Goal: Information Seeking & Learning: Learn about a topic

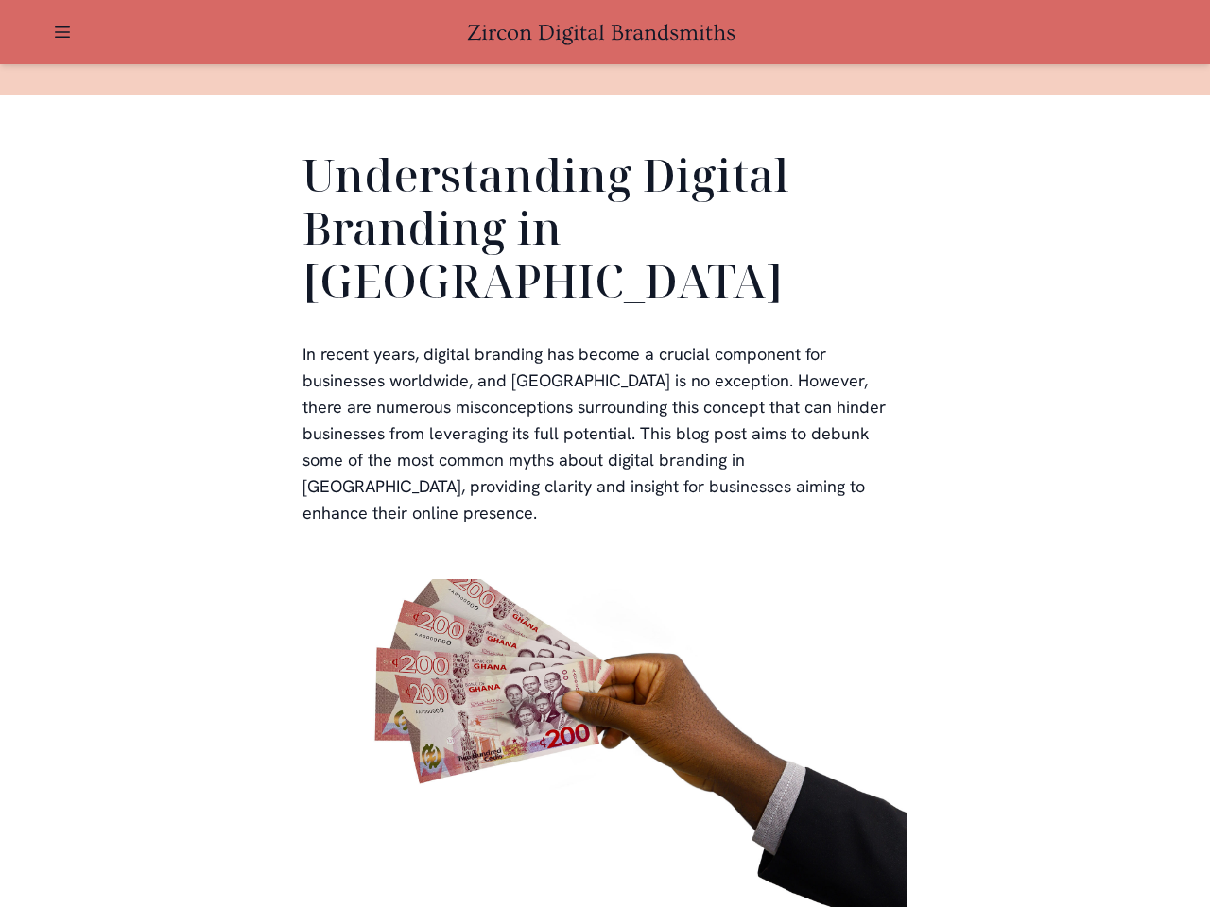
scroll to position [4152, 0]
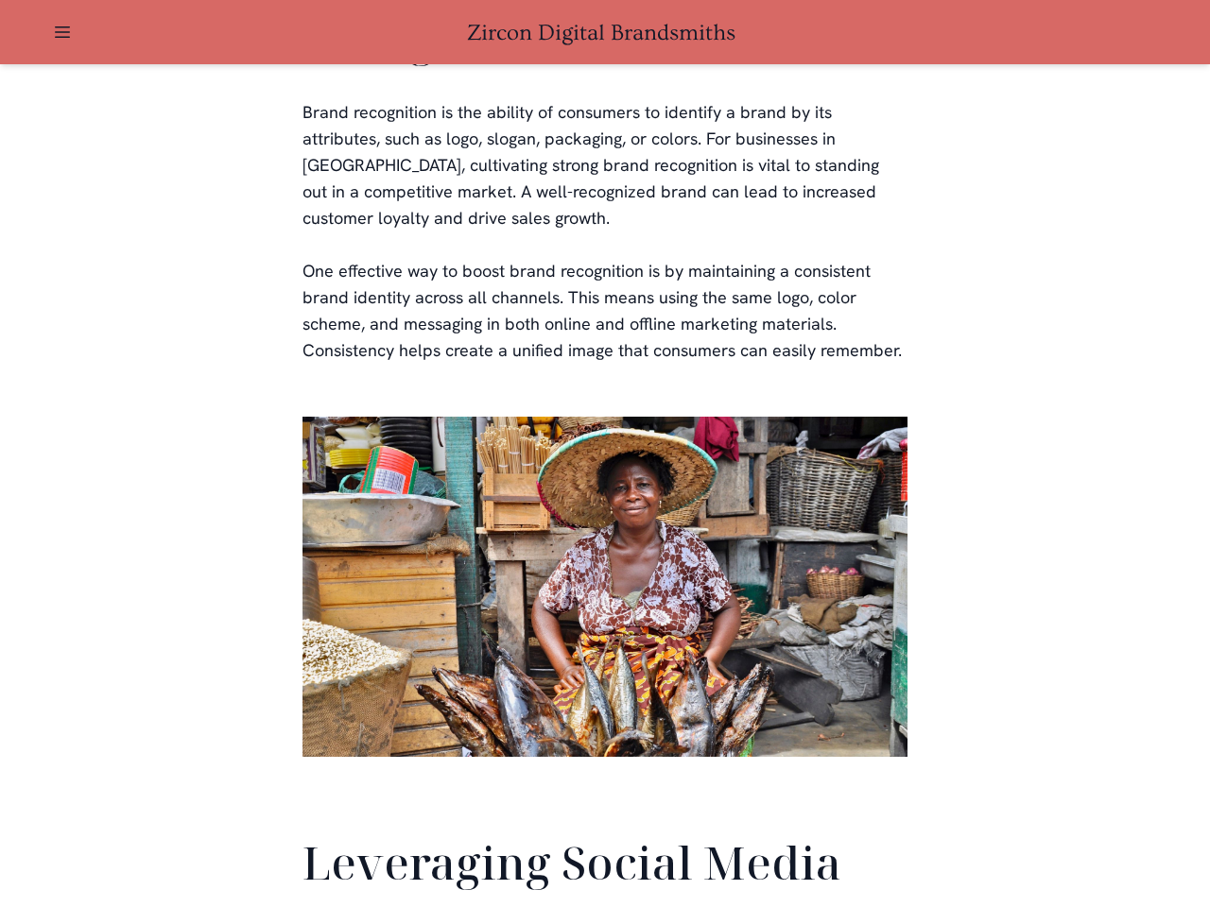
scroll to position [4450, 0]
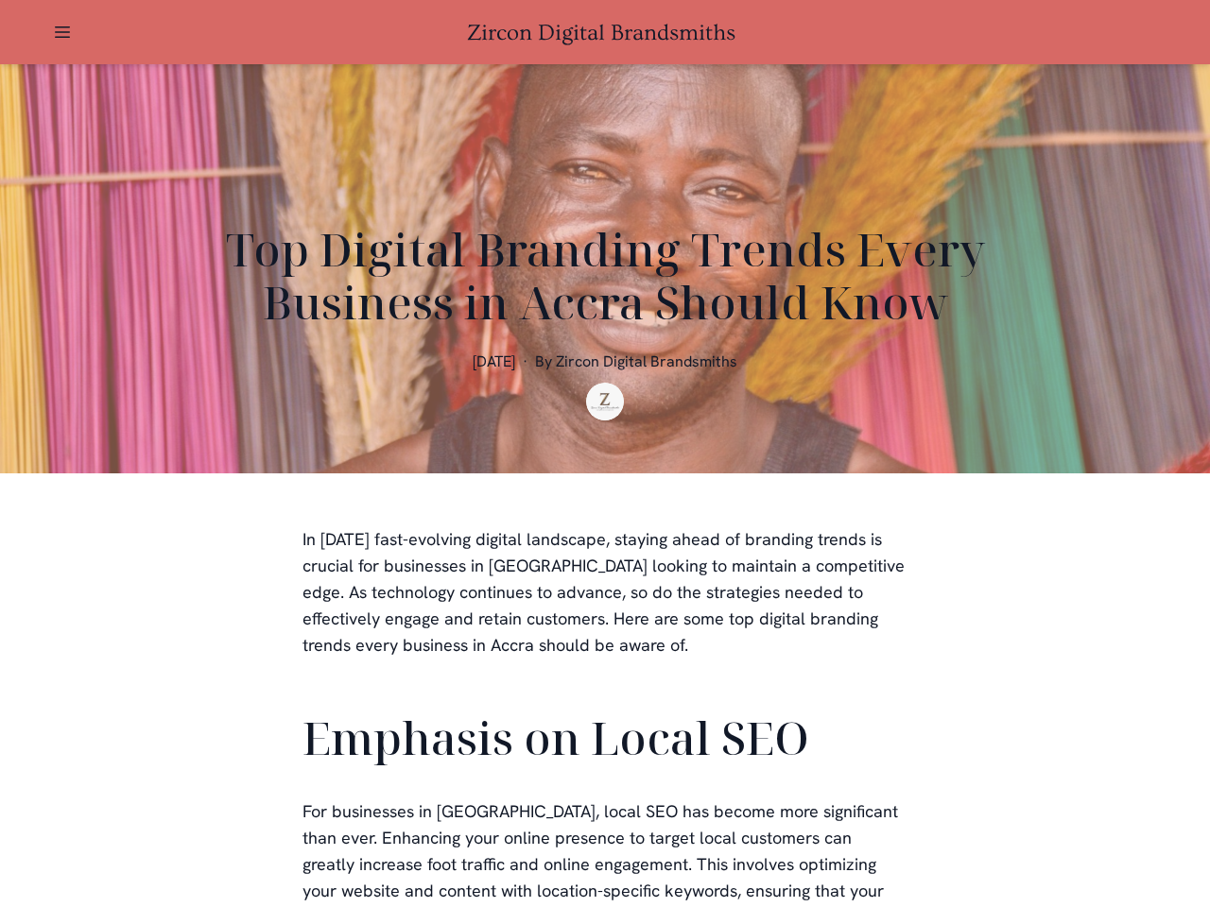
scroll to position [567, 0]
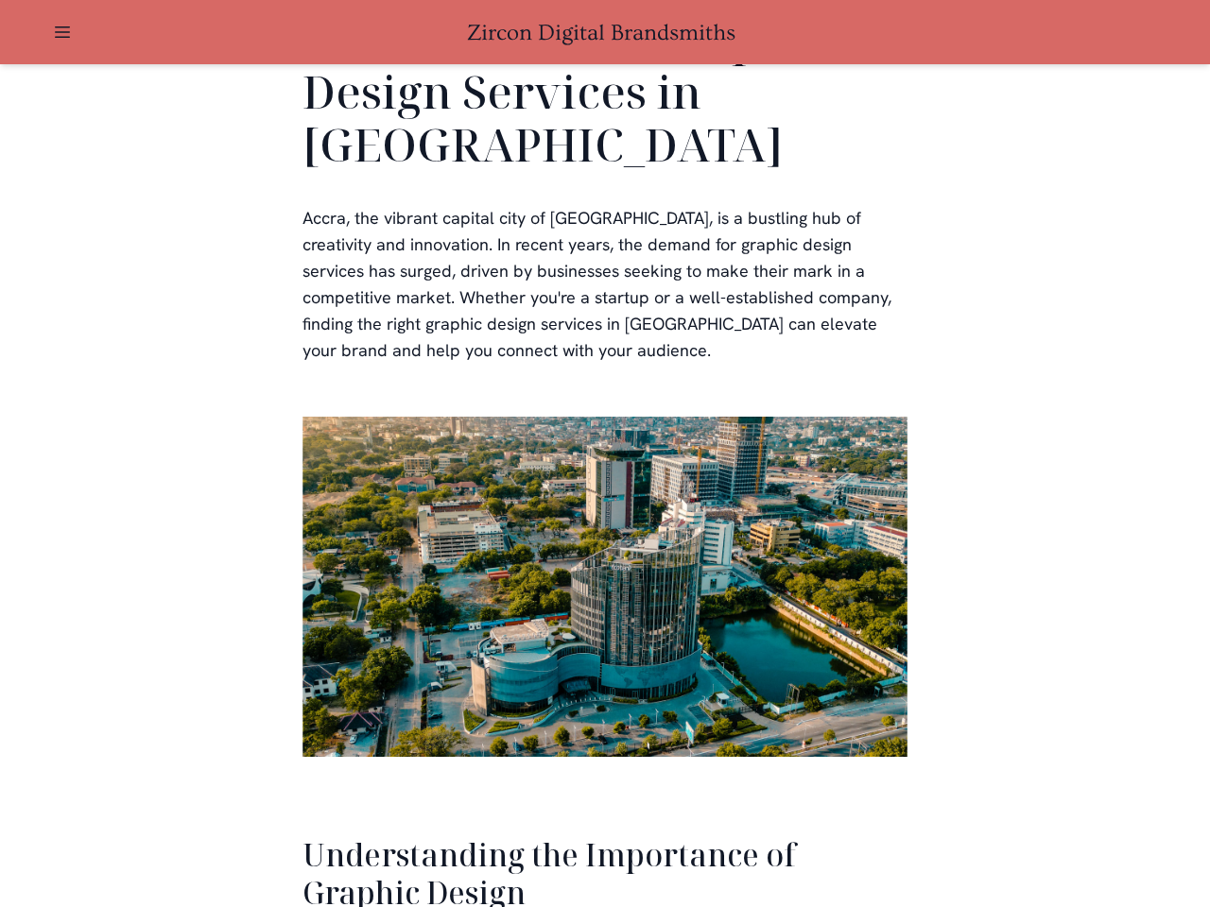
scroll to position [3883, 0]
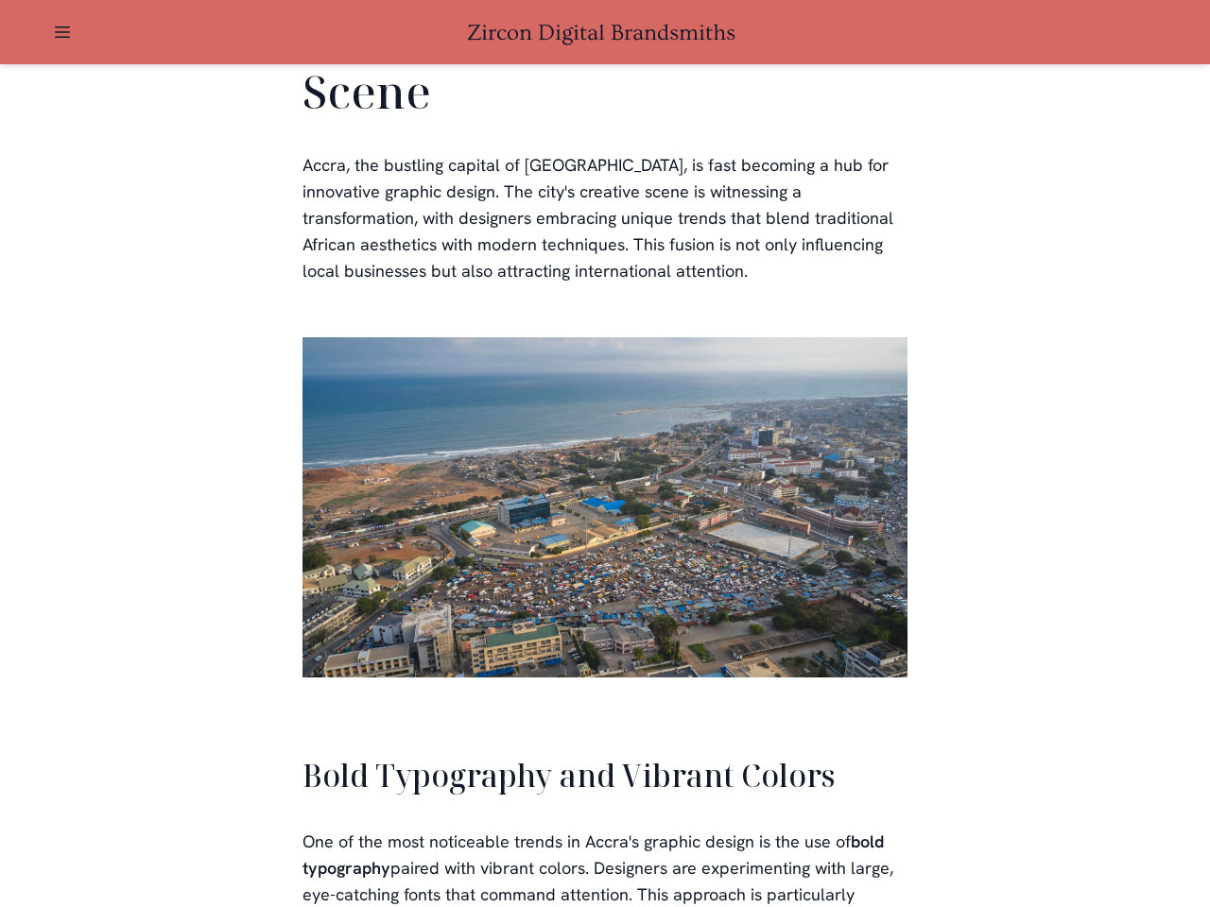
scroll to position [4280, 0]
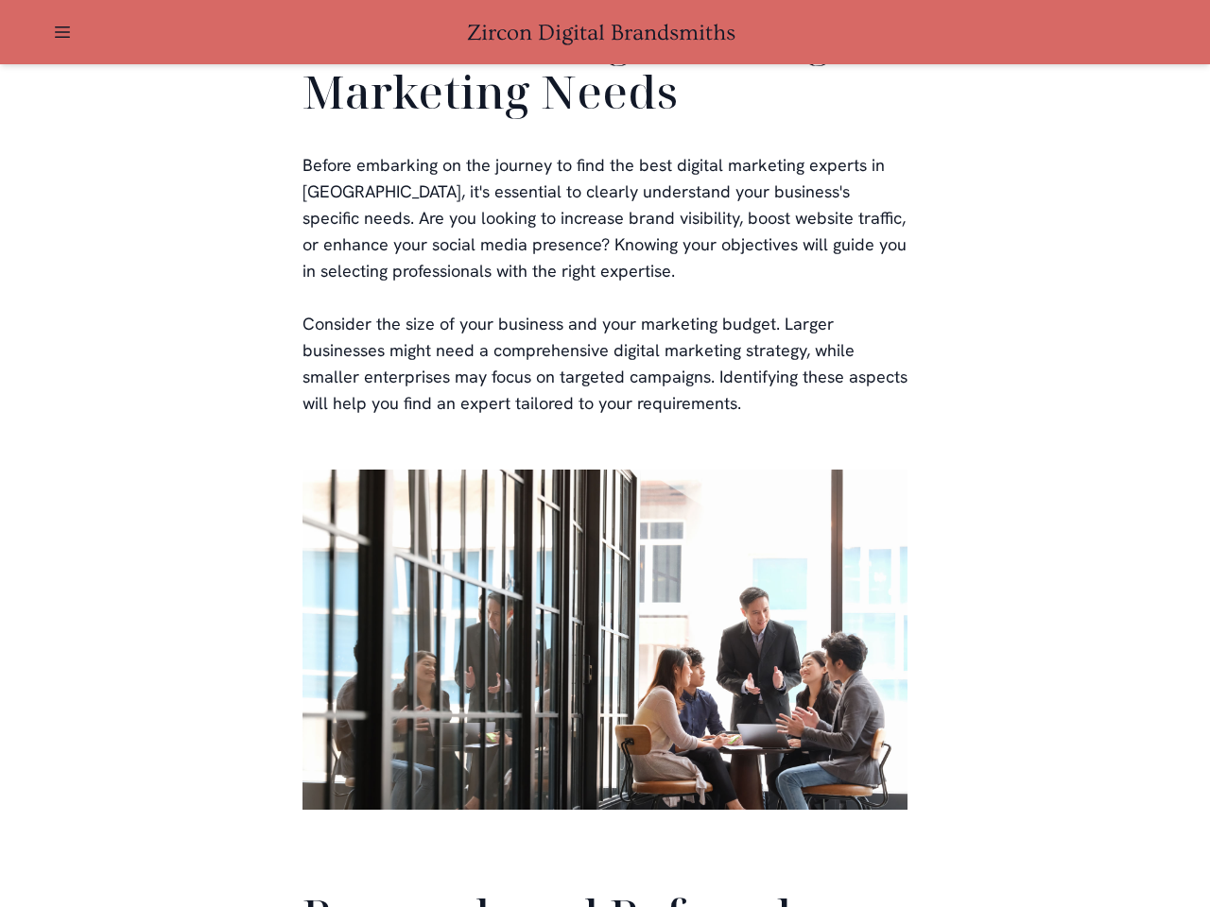
scroll to position [4499, 0]
